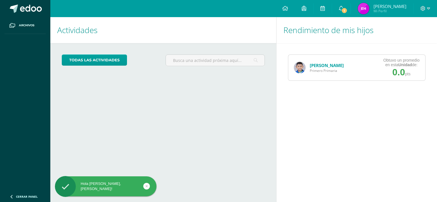
click at [316, 64] on link "[PERSON_NAME]" at bounding box center [327, 66] width 34 height 6
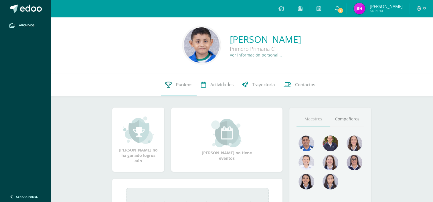
click at [183, 85] on span "Punteos" at bounding box center [184, 85] width 16 height 6
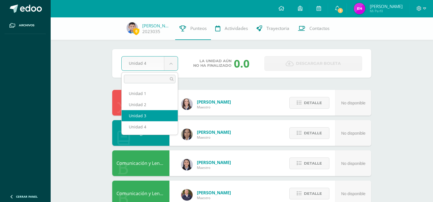
select select "Unidad 3"
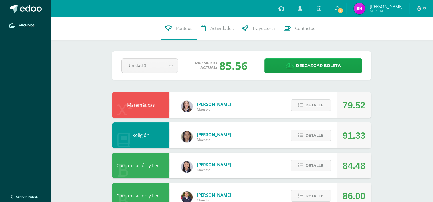
click at [207, 107] on span "Gabriela León" at bounding box center [214, 104] width 34 height 6
click at [300, 103] on button "Detalle" at bounding box center [310, 105] width 40 height 12
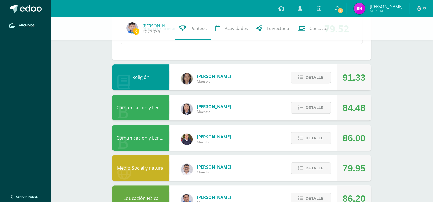
scroll to position [229, 0]
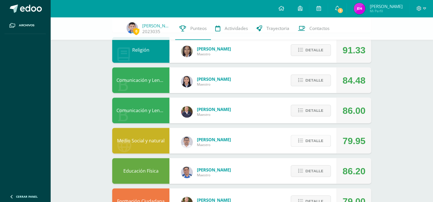
click at [300, 140] on icon at bounding box center [300, 141] width 5 height 5
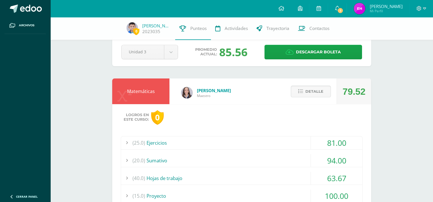
scroll to position [0, 0]
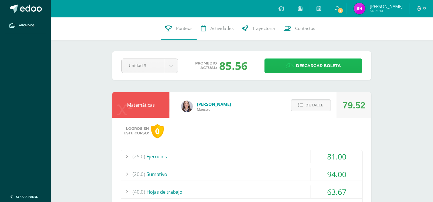
click at [323, 65] on span "Descargar boleta" at bounding box center [318, 66] width 45 height 14
click at [339, 8] on icon at bounding box center [336, 8] width 5 height 5
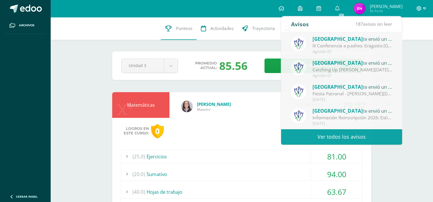
click at [423, 9] on icon at bounding box center [424, 8] width 3 height 5
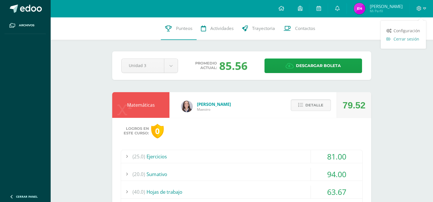
click at [401, 41] on span "Cerrar sesión" at bounding box center [406, 38] width 26 height 5
